Goal: Find specific page/section: Find specific page/section

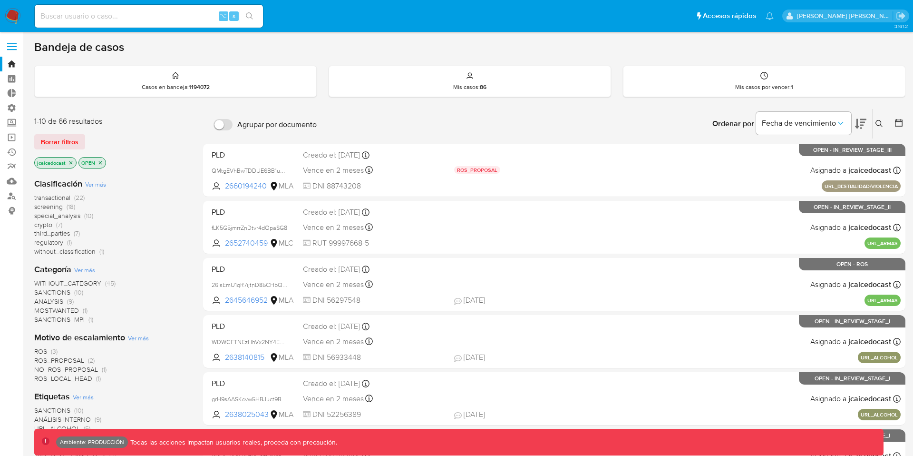
click at [212, 52] on div "Bandeja de casos" at bounding box center [469, 47] width 871 height 14
click at [901, 17] on icon "Salir" at bounding box center [900, 15] width 9 height 7
